Goal: Complete application form

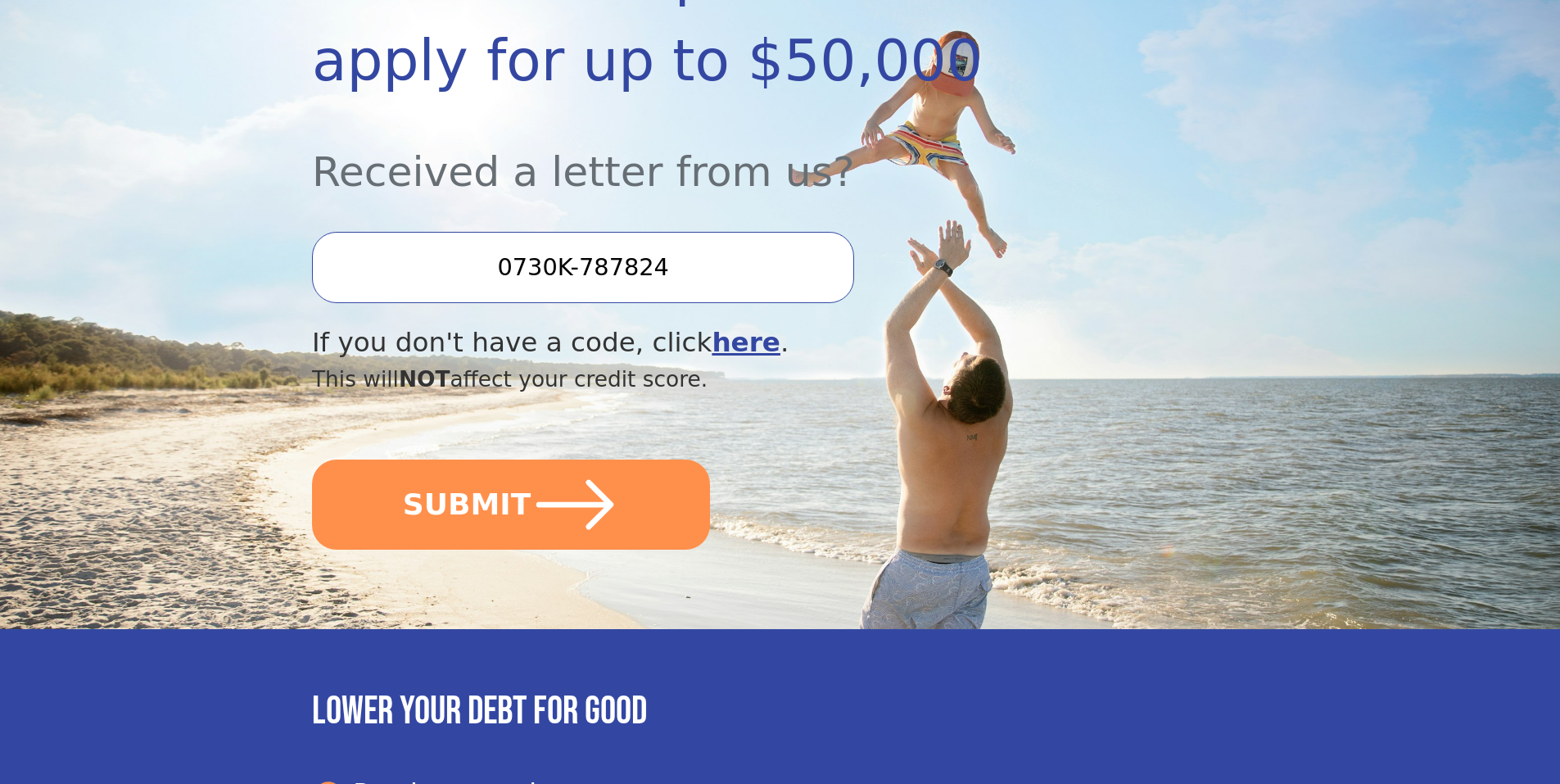
scroll to position [409, 0]
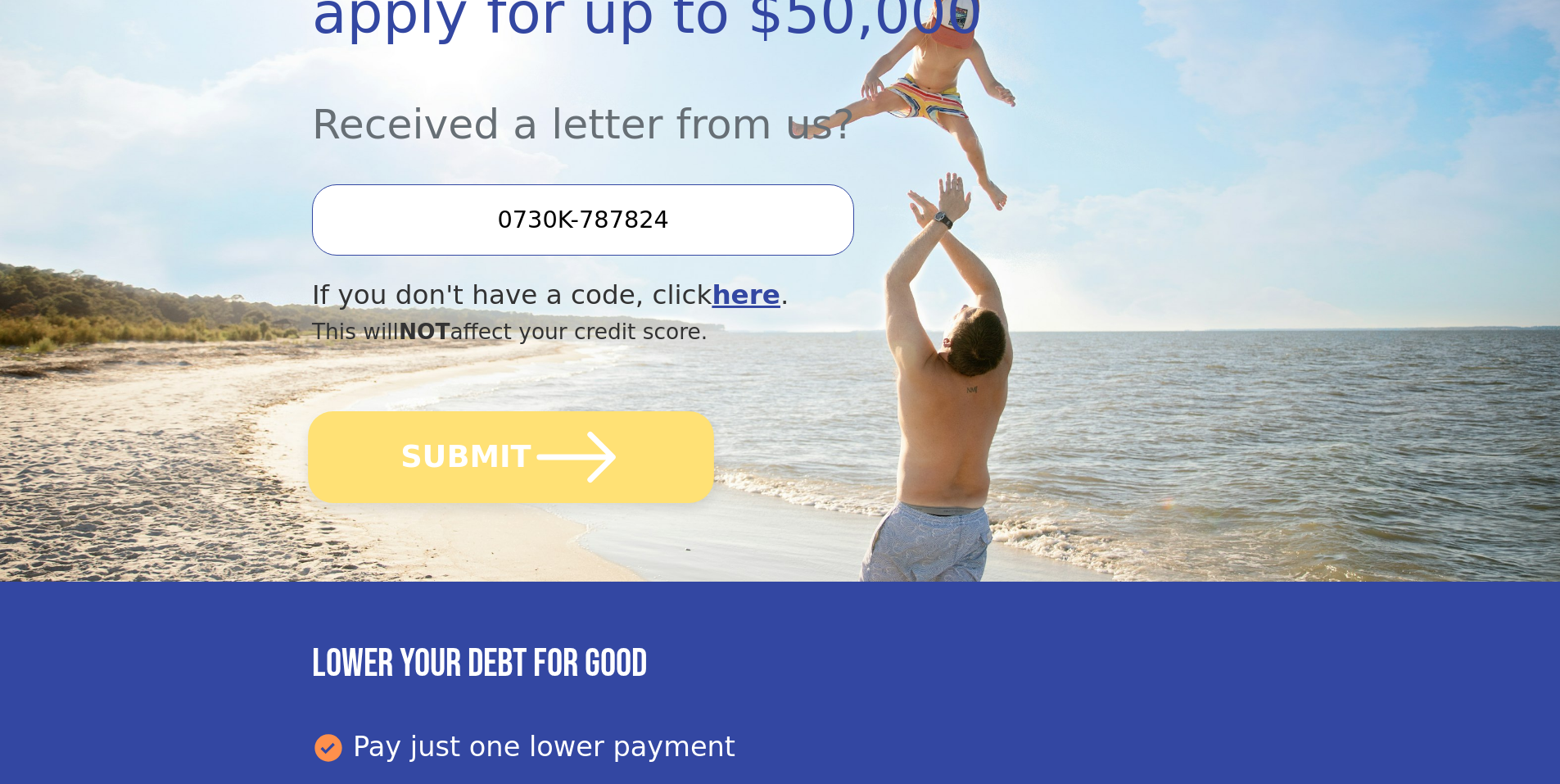
click at [463, 433] on button "SUBMIT" at bounding box center [511, 457] width 406 height 91
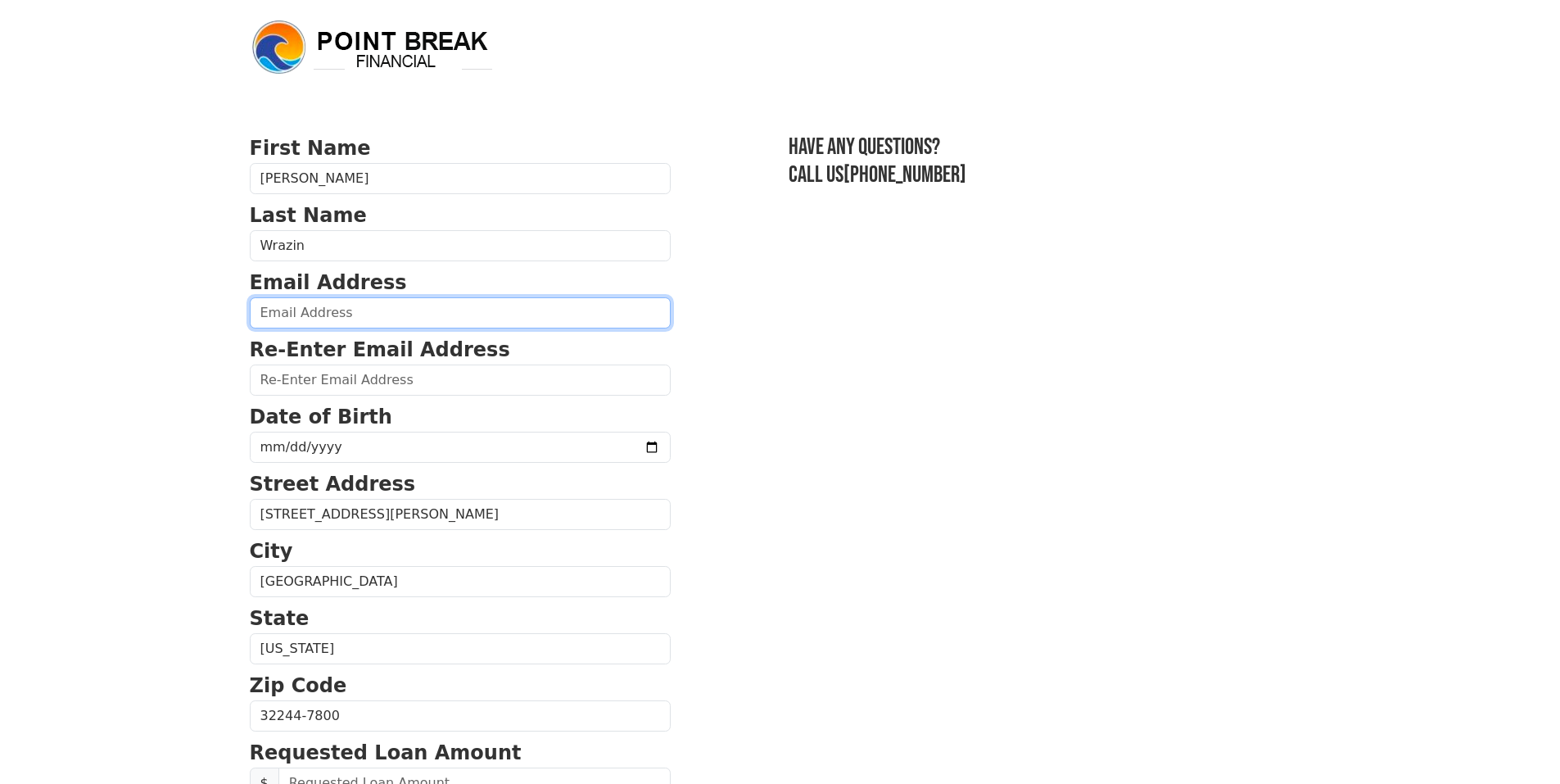
click at [365, 314] on input "email" at bounding box center [461, 313] width 421 height 31
type input "scottw4848@gmail.com"
type input "(904) 729-0928"
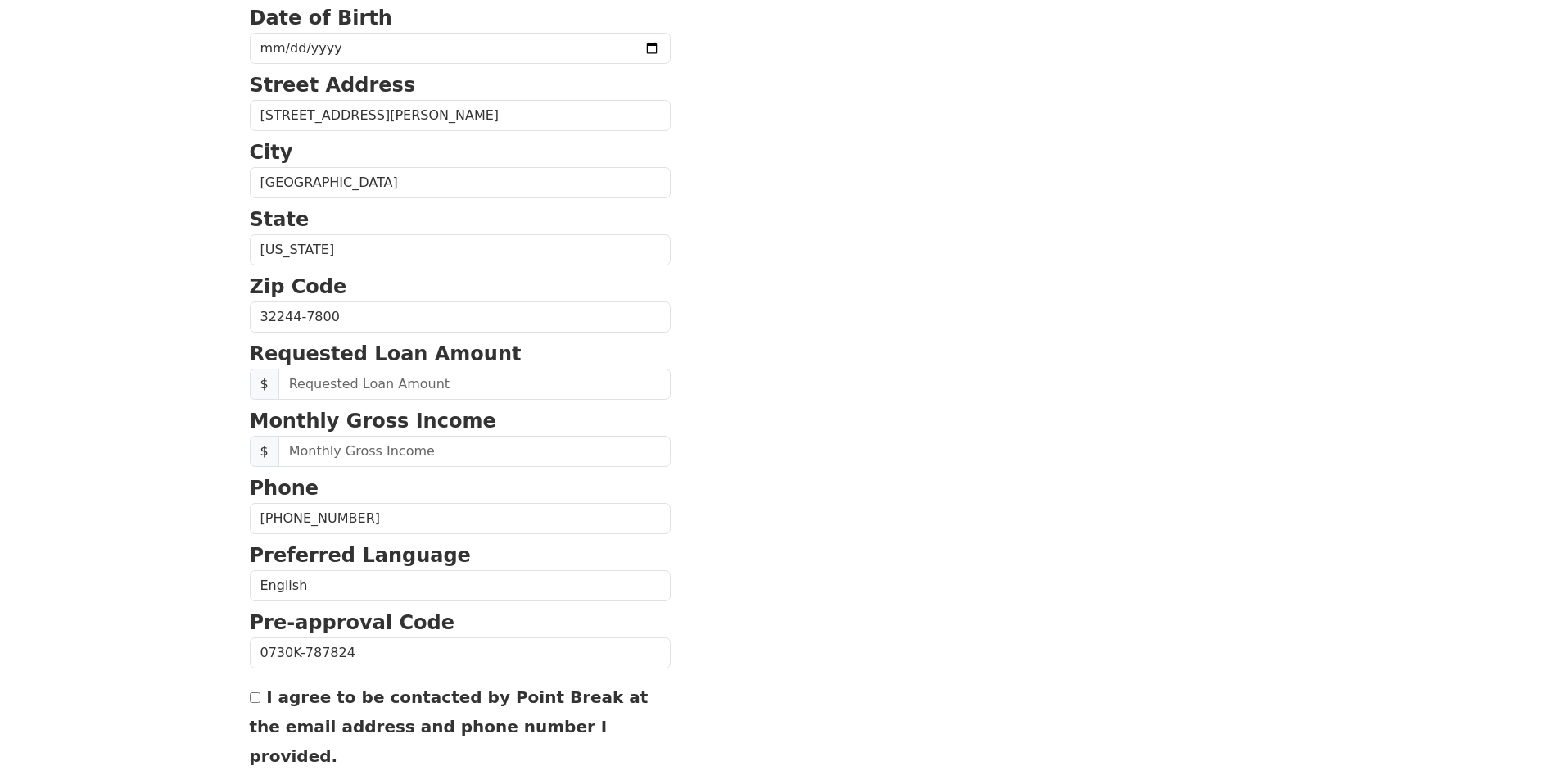
scroll to position [357, 0]
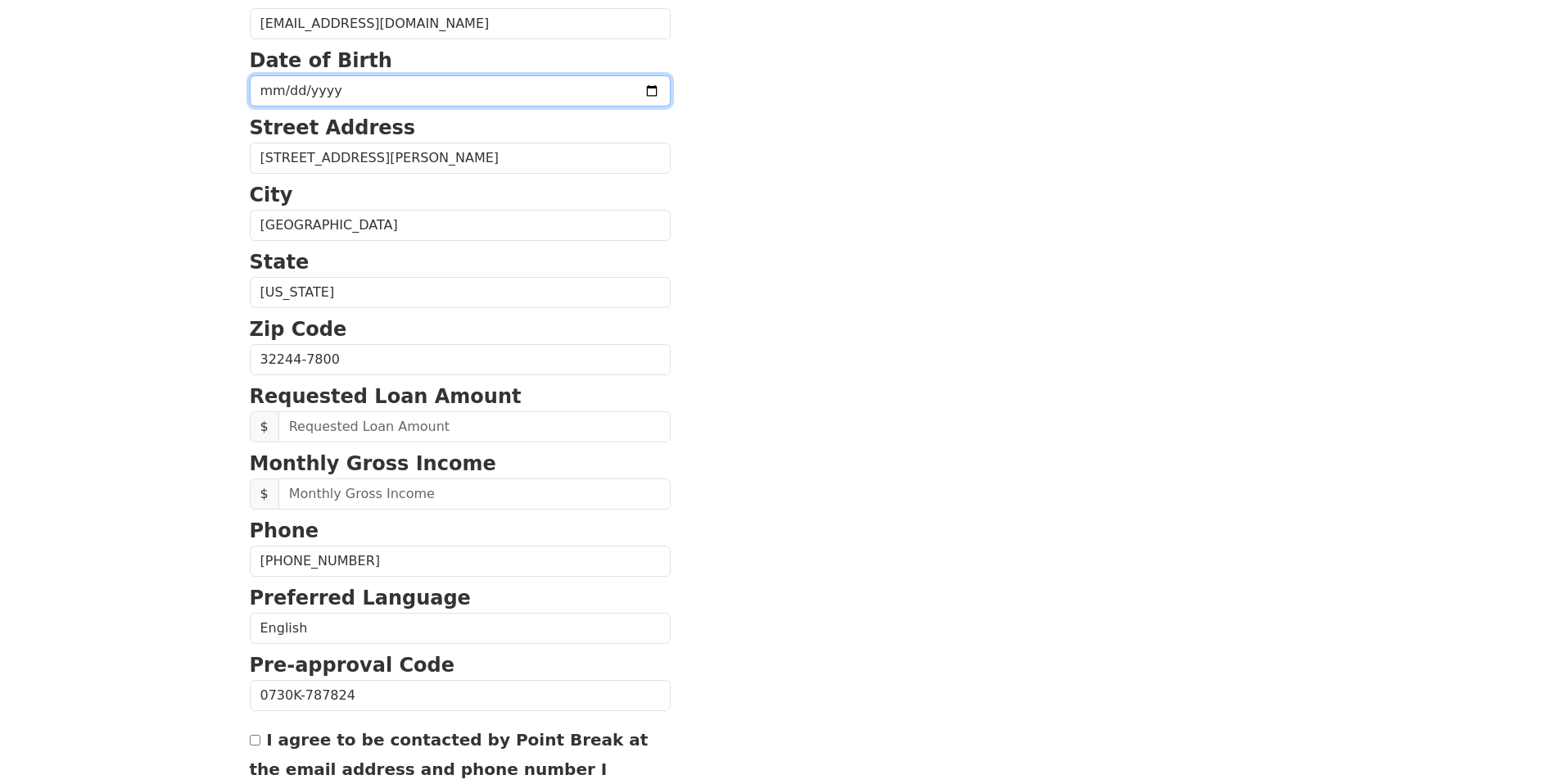
click at [608, 89] on input "date" at bounding box center [461, 90] width 421 height 31
type input "1973-04-29"
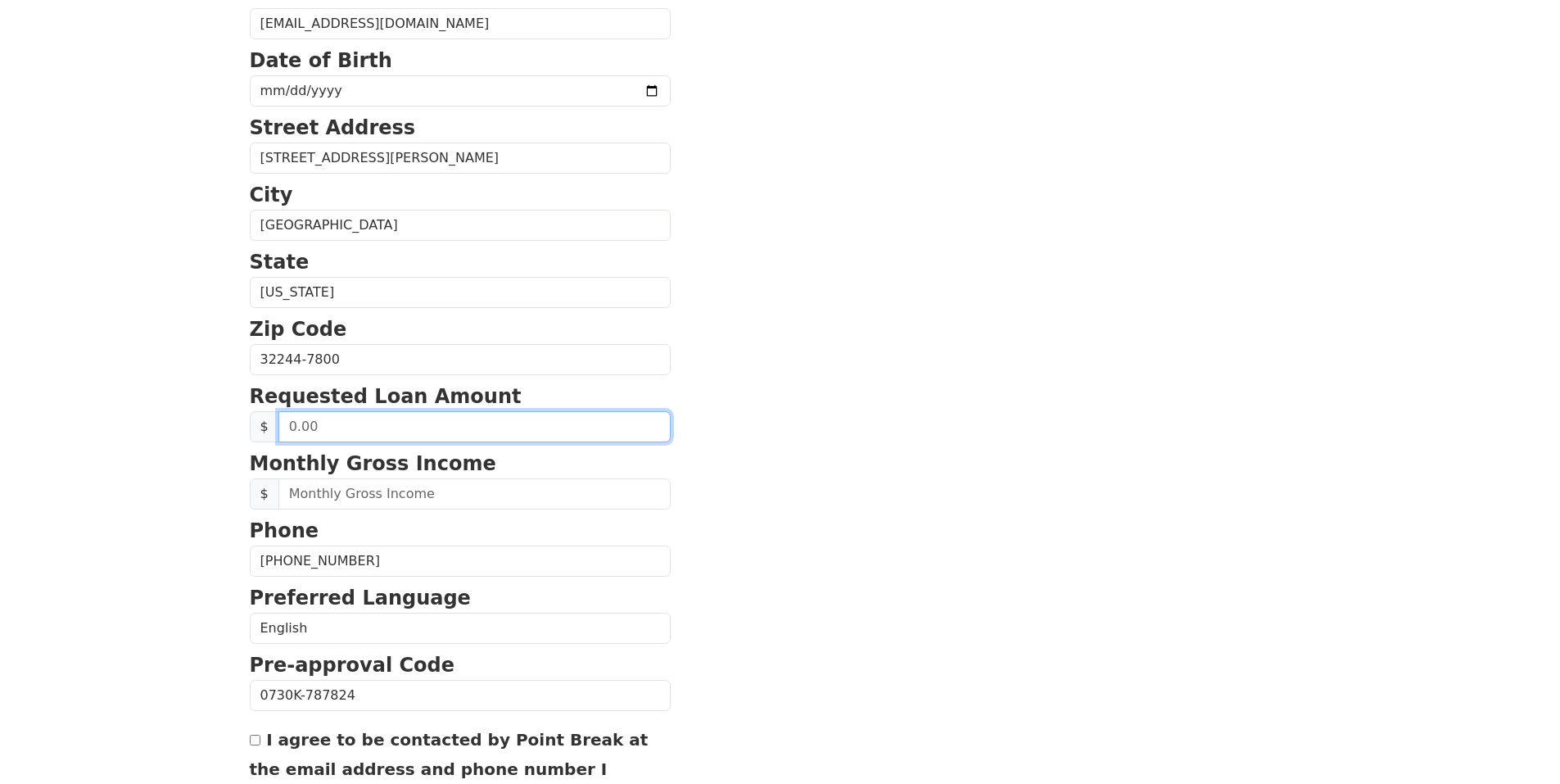
click at [448, 424] on input "text" at bounding box center [475, 426] width 392 height 31
type input "20,000.00"
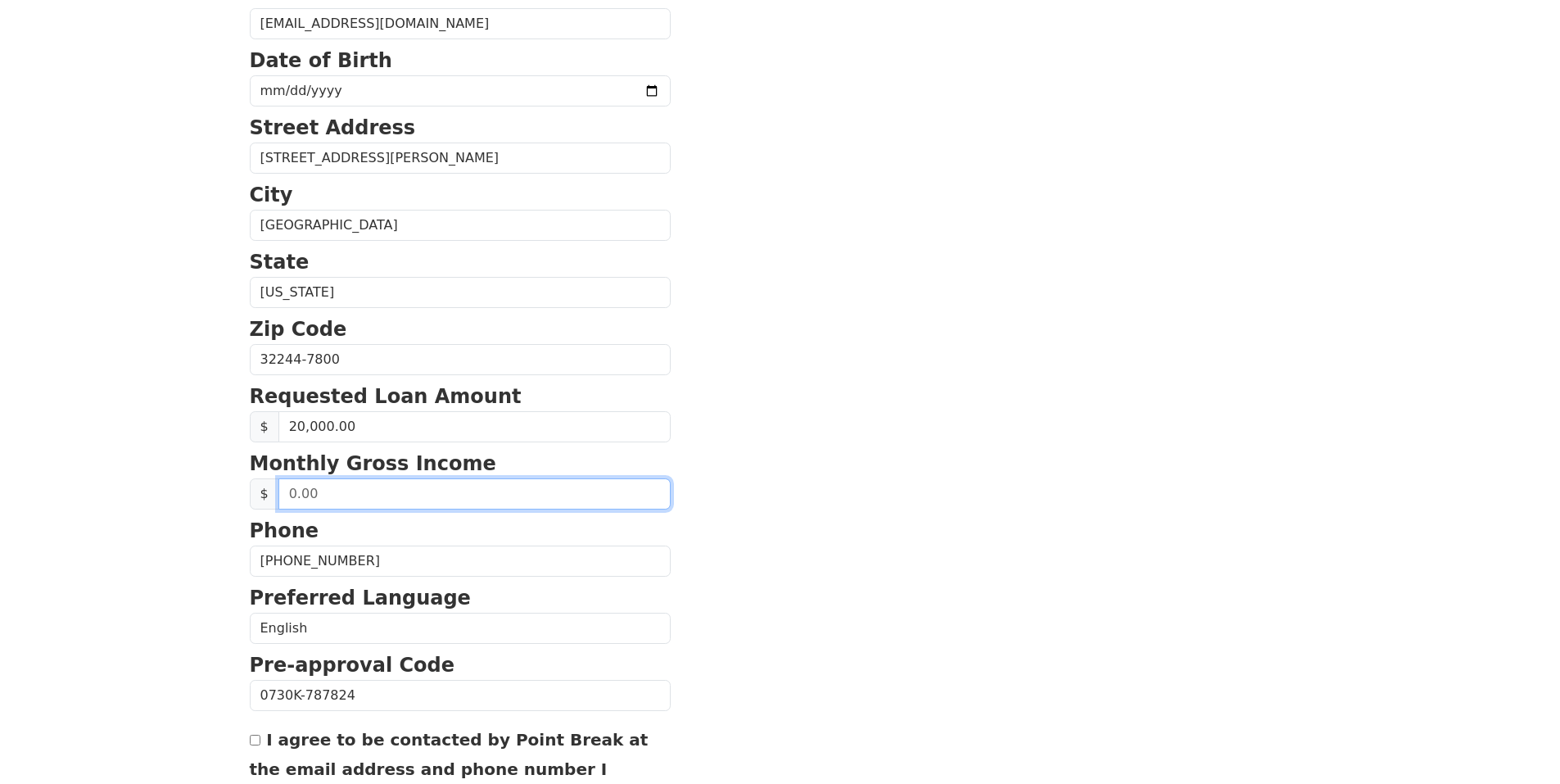
click at [353, 494] on input "text" at bounding box center [475, 494] width 392 height 31
type input "4,675.00"
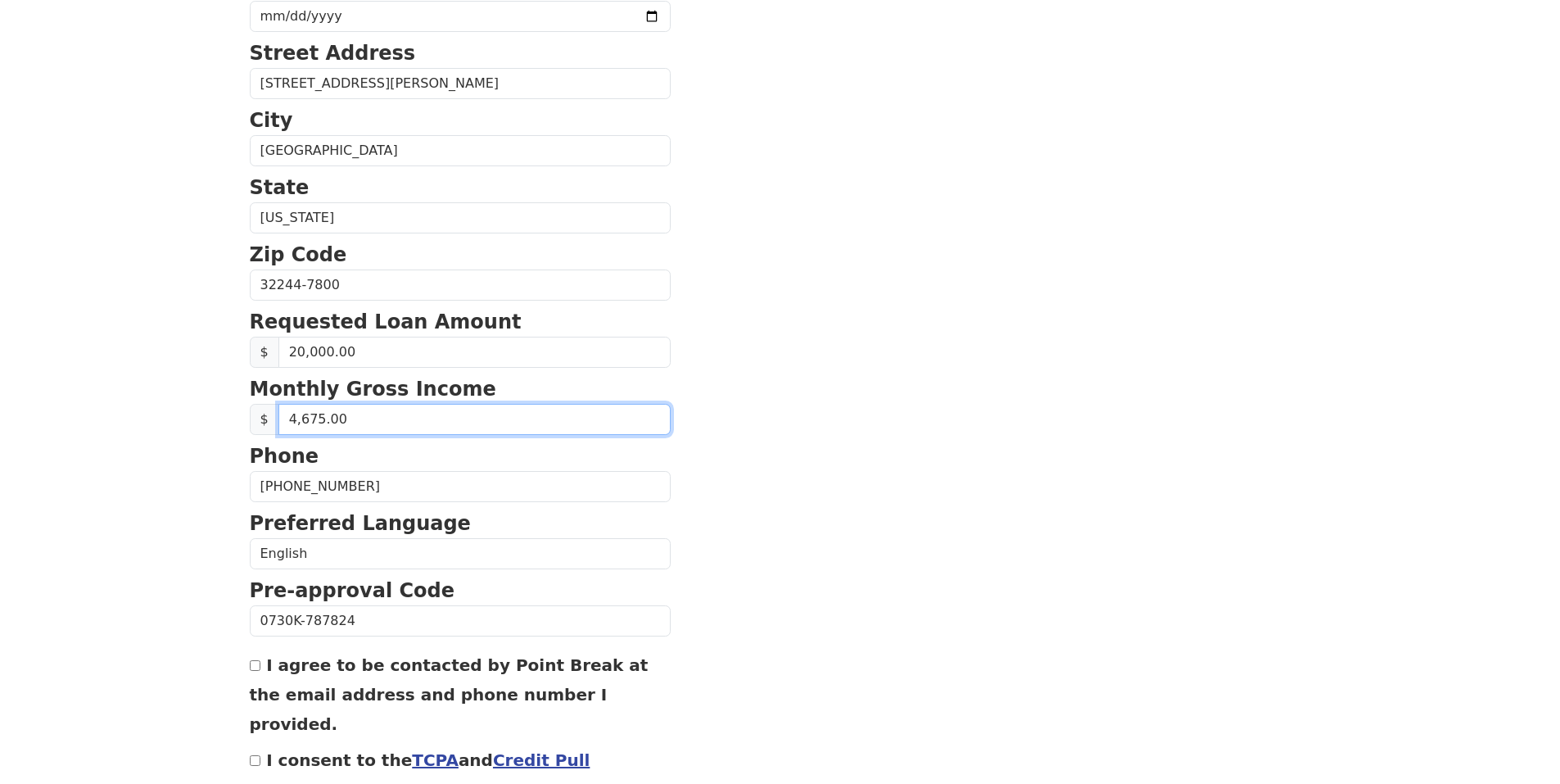
scroll to position [520, 0]
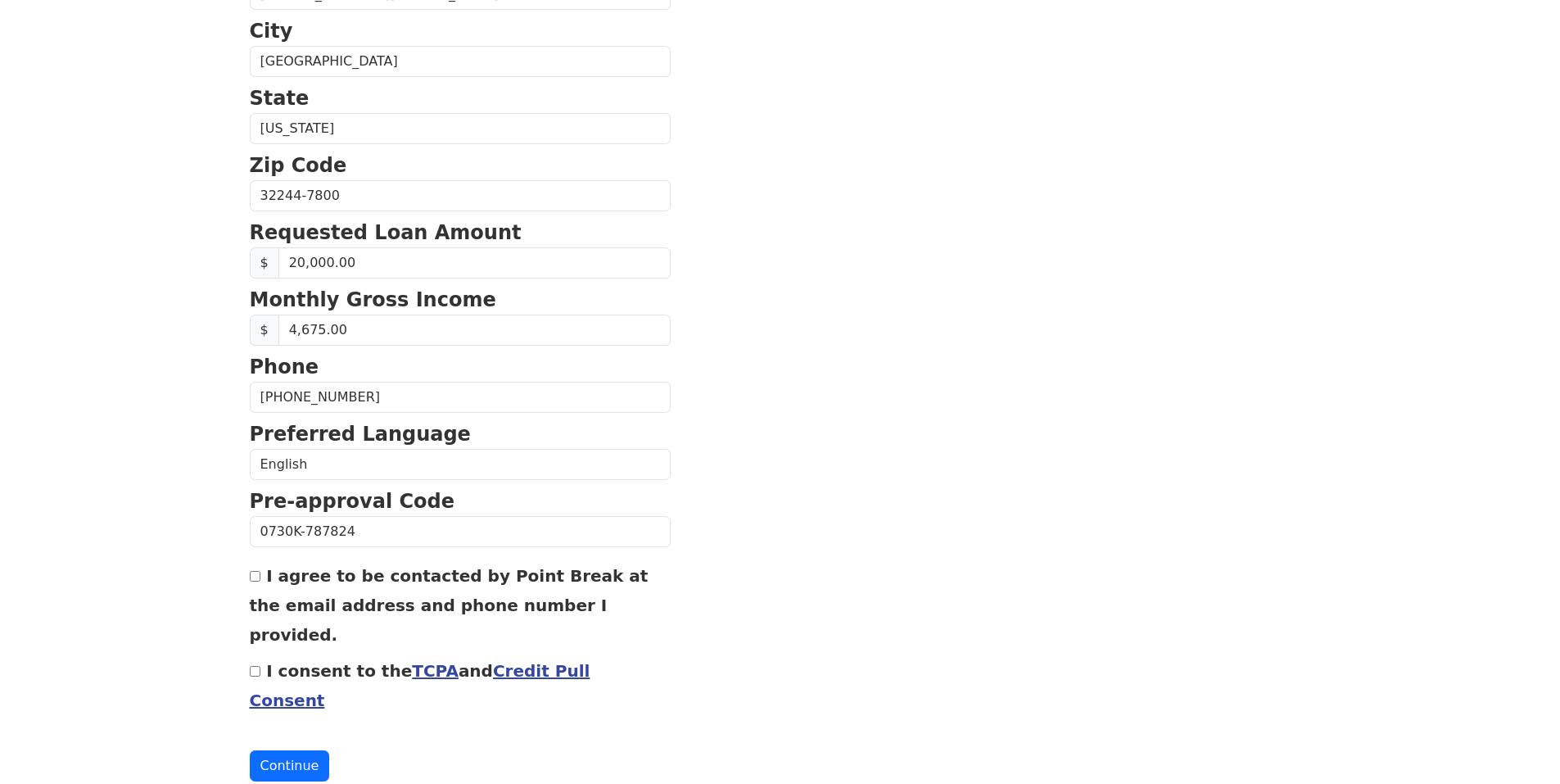
click at [259, 576] on input "I agree to be contacted by Point Break at the email address and phone number I …" at bounding box center [255, 576] width 11 height 11
checkbox input "true"
click at [260, 666] on input "I consent to the TCPA and Credit Pull Consent" at bounding box center [255, 671] width 11 height 11
checkbox input "true"
click at [285, 750] on button "Continue" at bounding box center [290, 765] width 81 height 31
